Goal: Transaction & Acquisition: Book appointment/travel/reservation

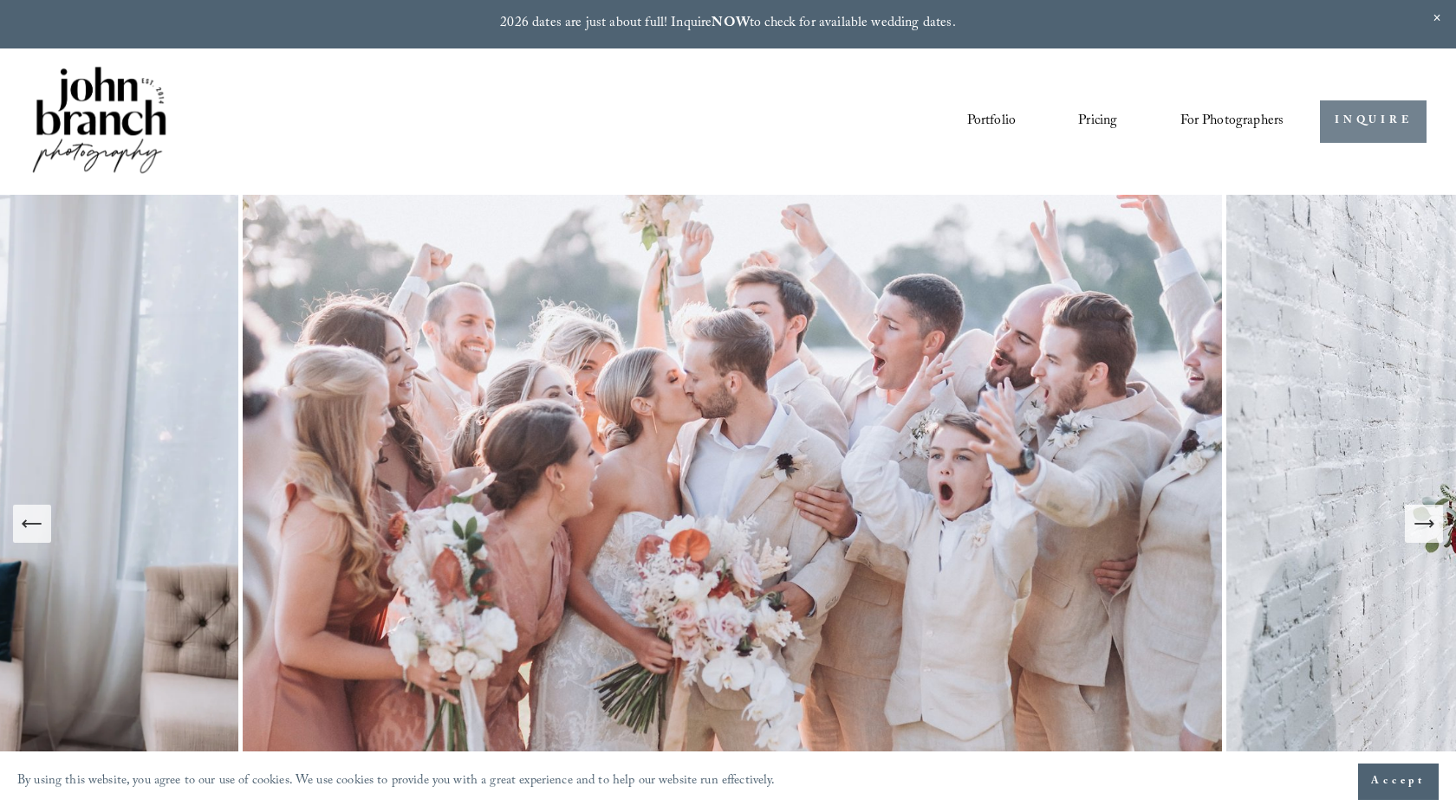
click at [1353, 110] on link "INQUIRE" at bounding box center [1373, 122] width 107 height 42
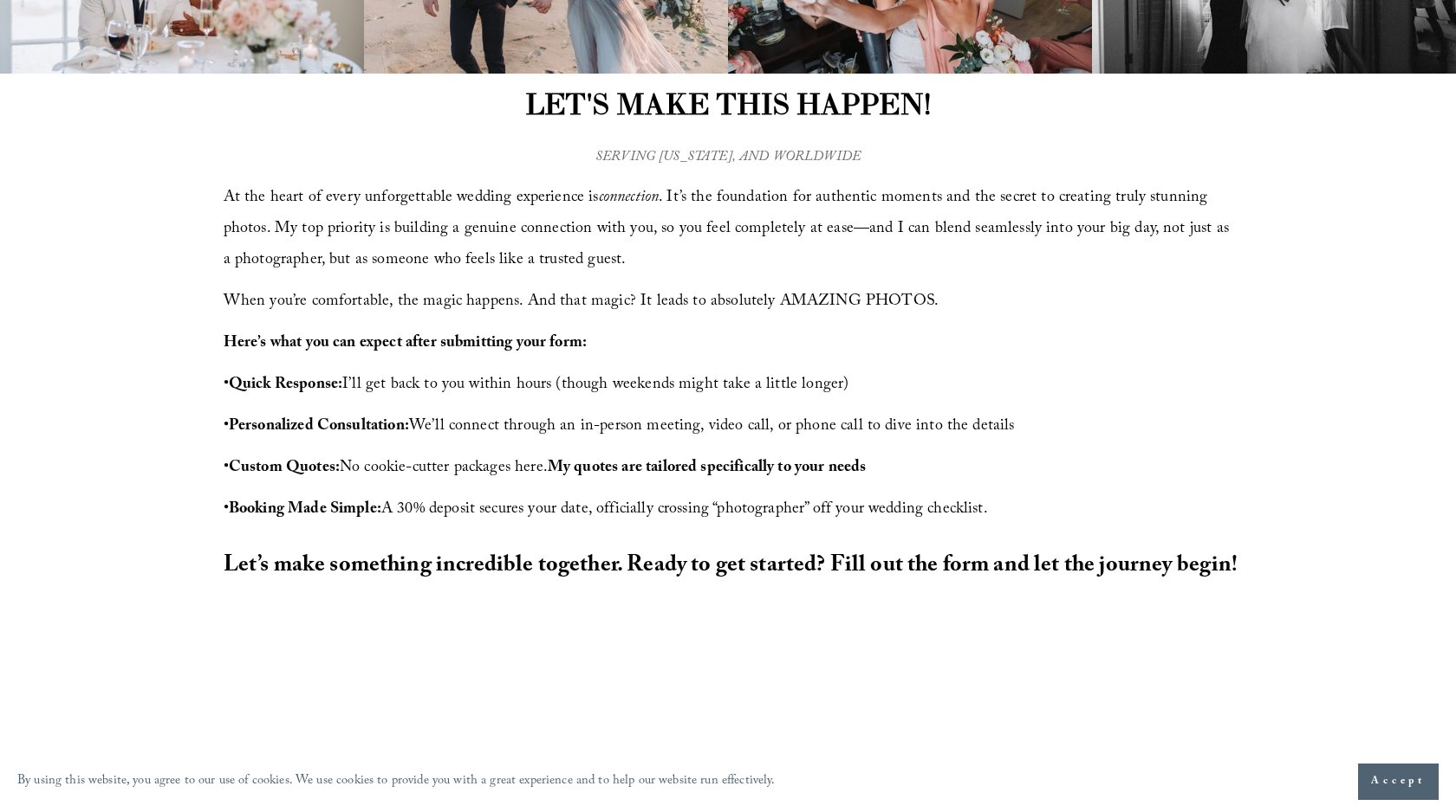
scroll to position [779, 0]
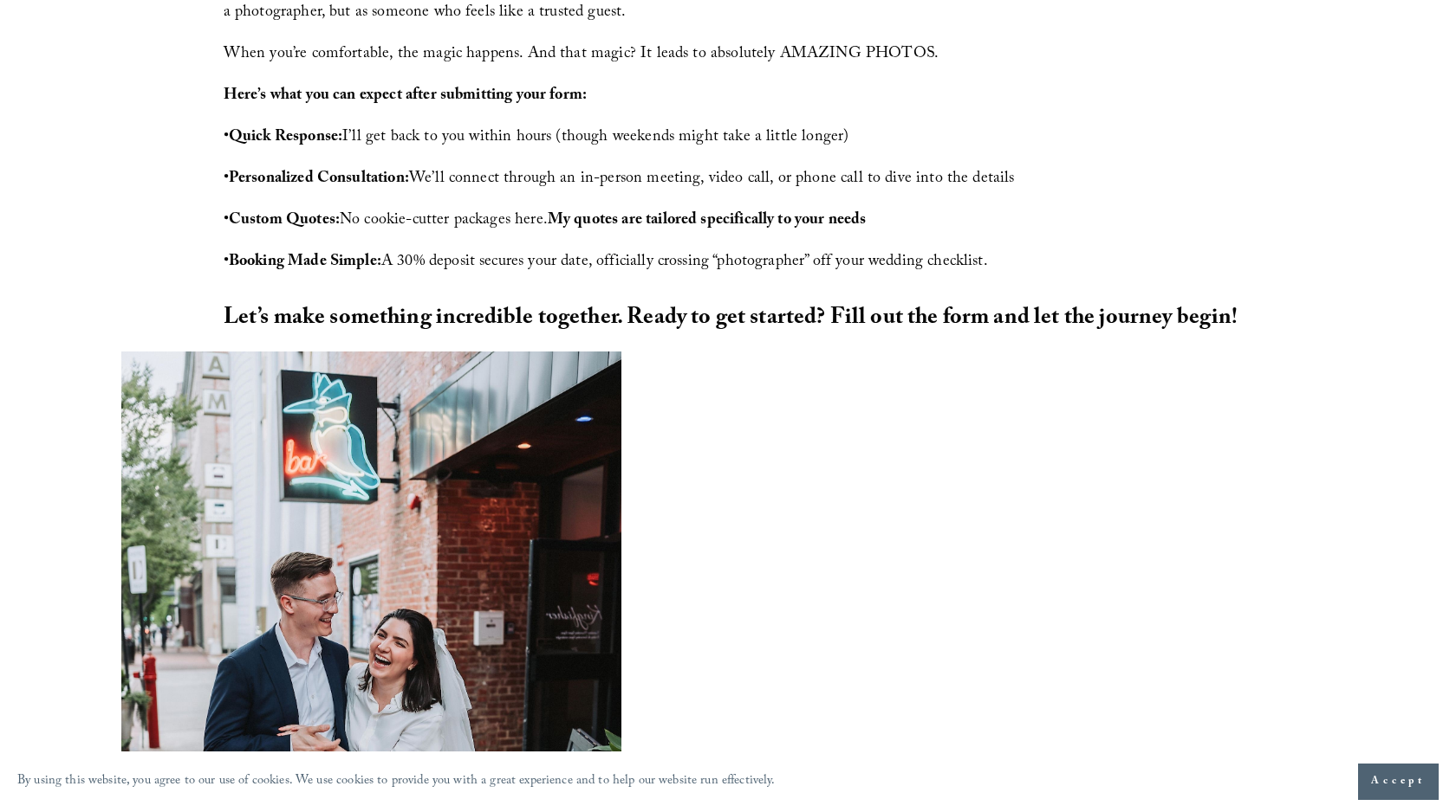
click at [631, 330] on strong "Let’s make something incredible together. Ready to get started? Fill out the fo…" at bounding box center [731, 319] width 1015 height 38
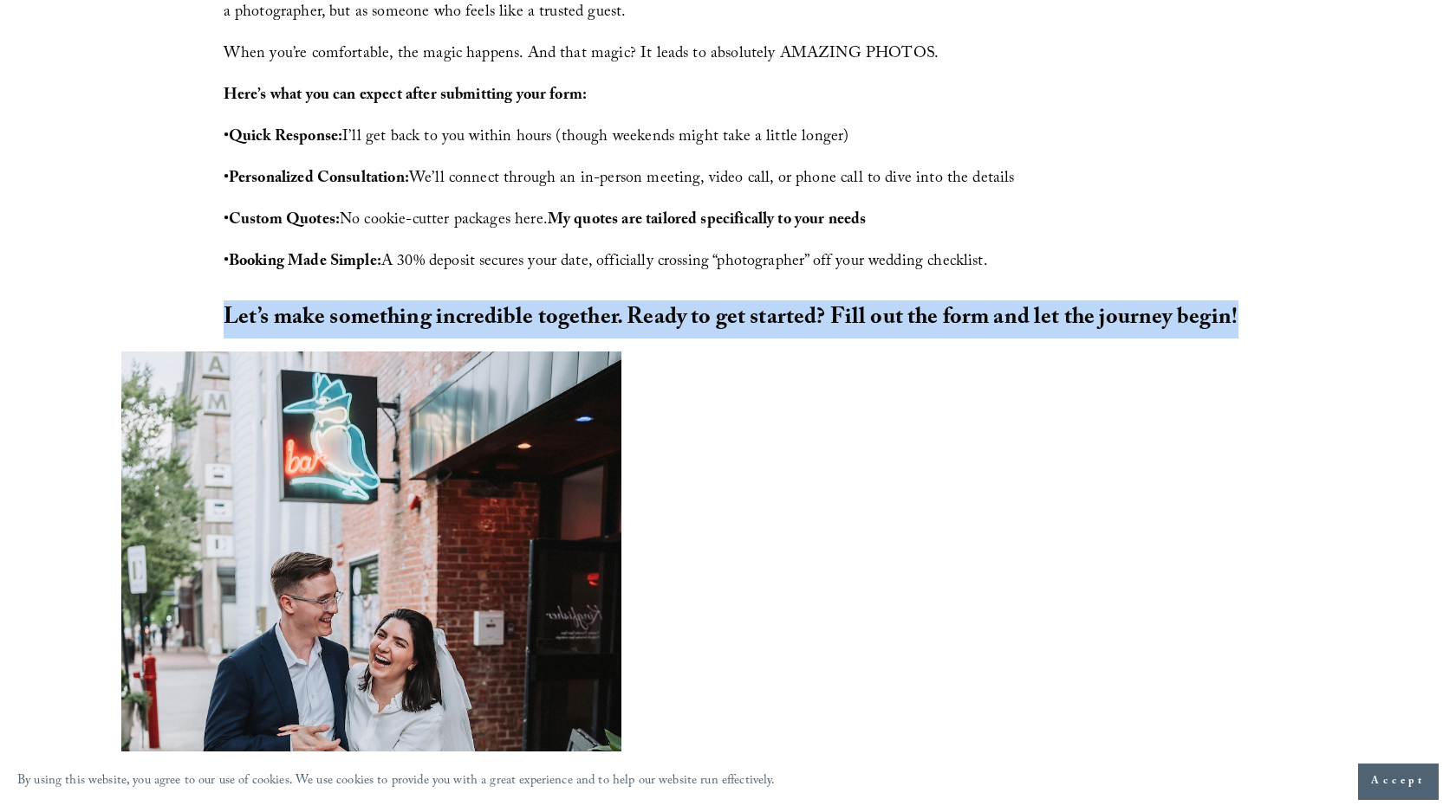
copy article "Let’s make something incredible together. Ready to get started? Fill out the fo…"
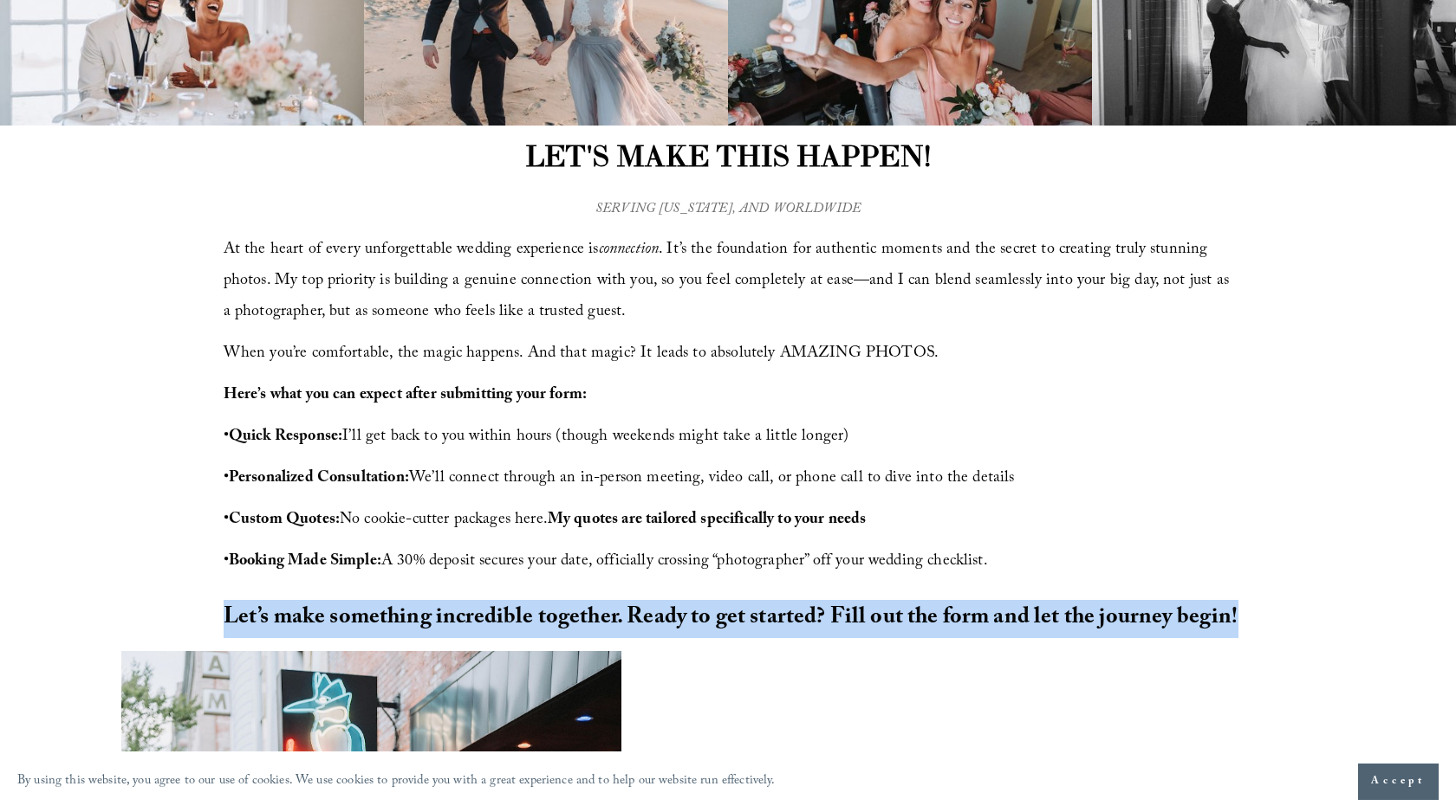
scroll to position [1340, 0]
